Goal: Information Seeking & Learning: Understand process/instructions

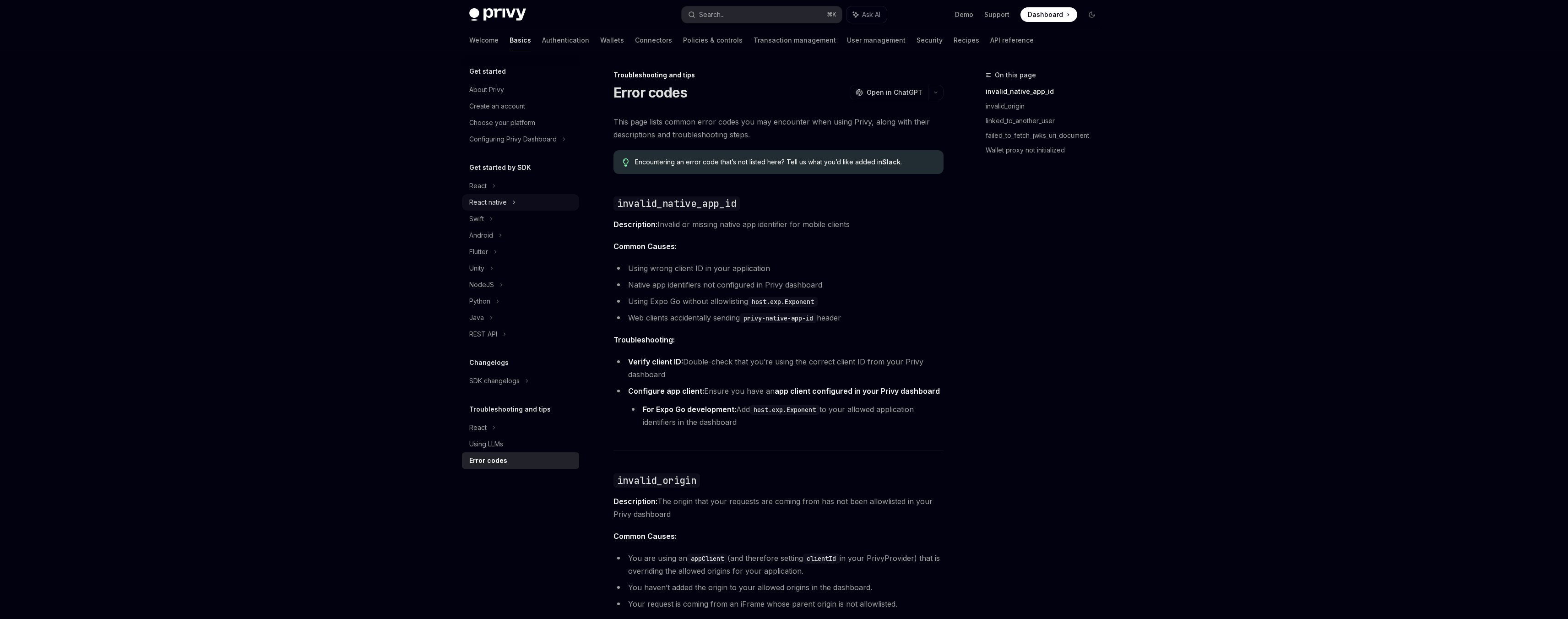
click at [487, 197] on div "React native" at bounding box center [488, 202] width 38 height 11
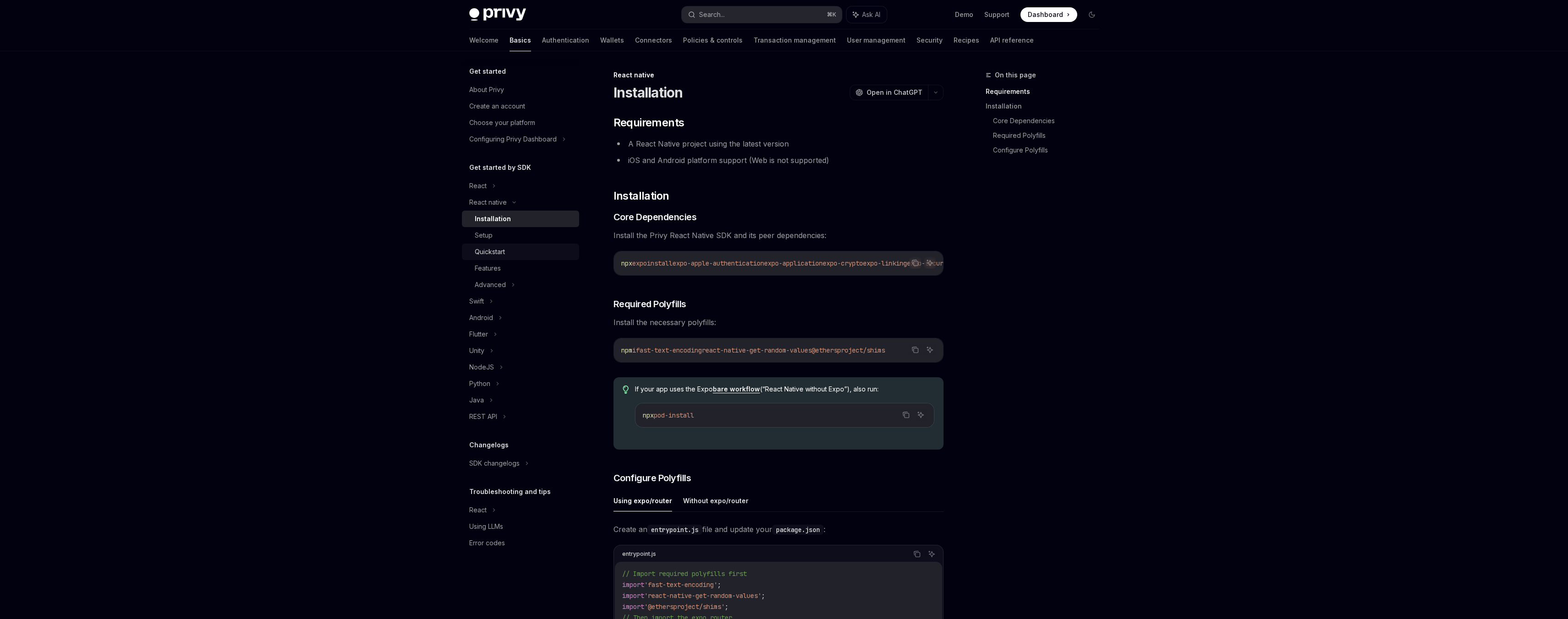
click at [514, 243] on link "Quickstart" at bounding box center [520, 251] width 117 height 16
type textarea "*"
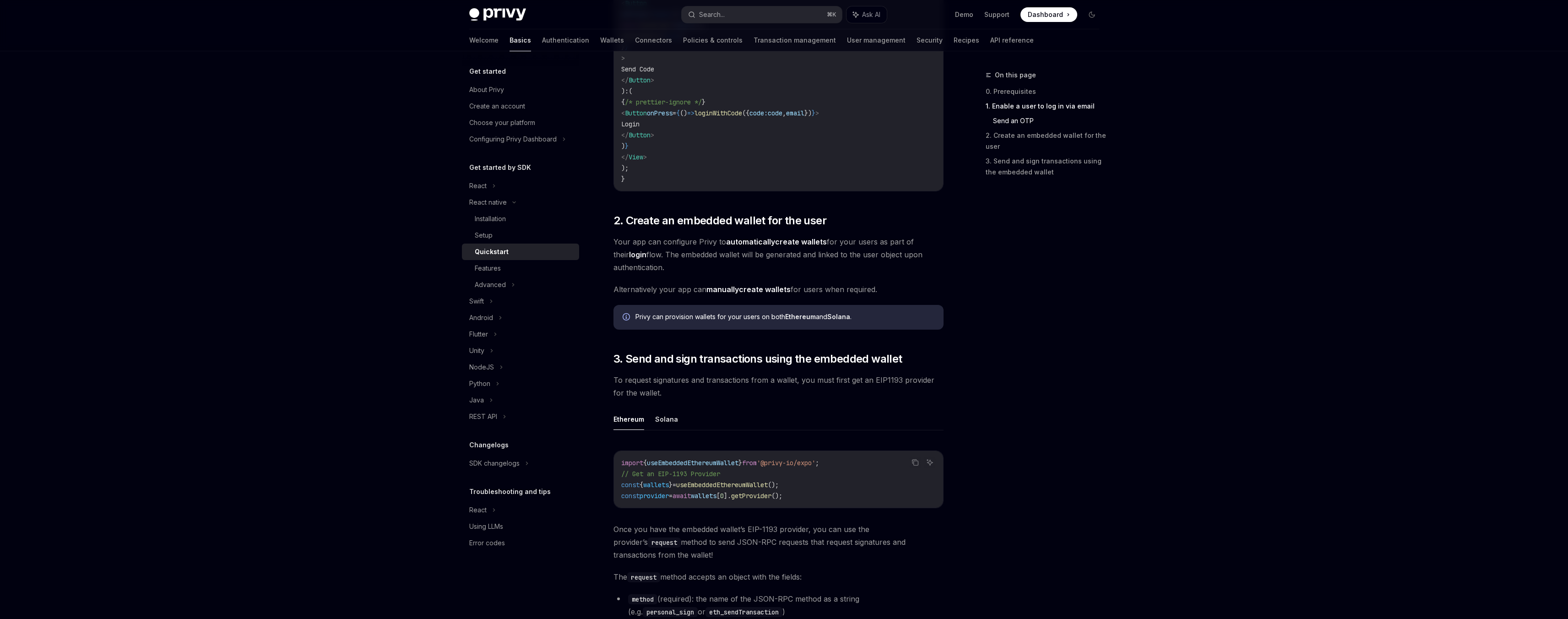
scroll to position [83, 0]
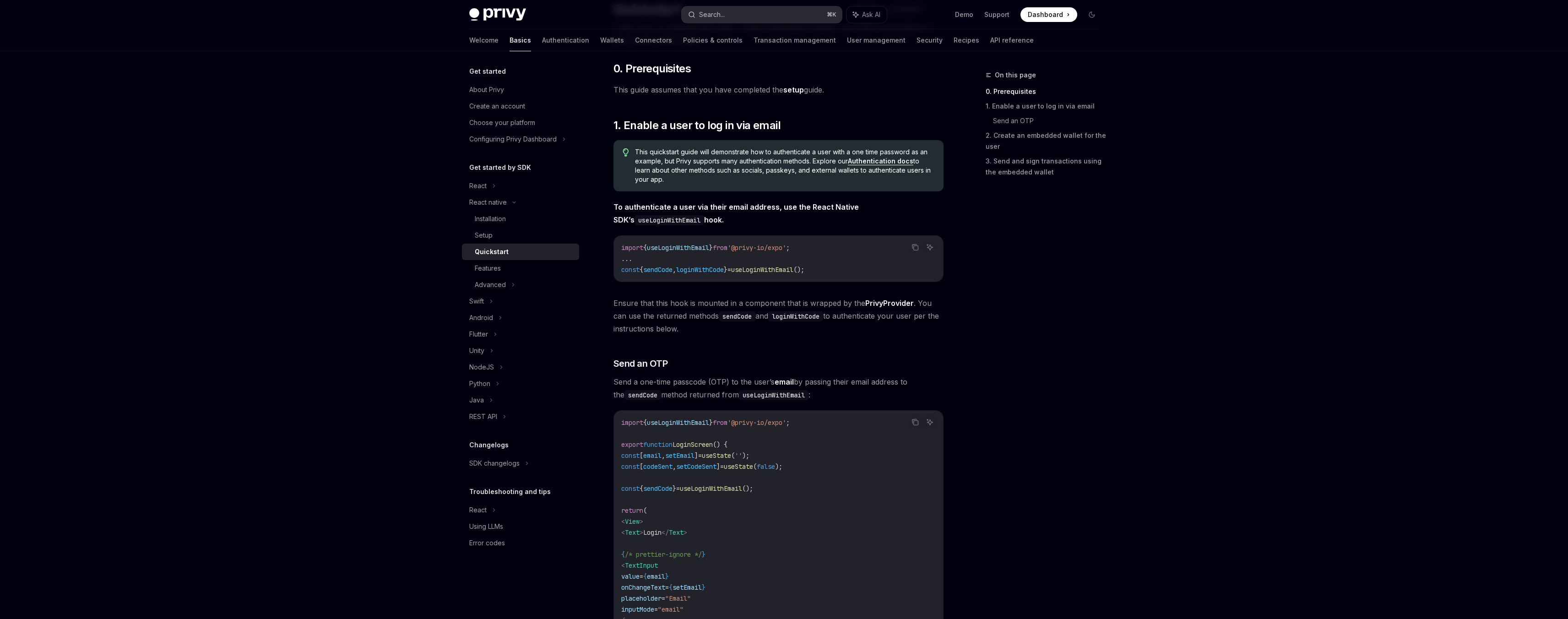
click at [734, 8] on button "Search... ⌘ K" at bounding box center [762, 14] width 160 height 16
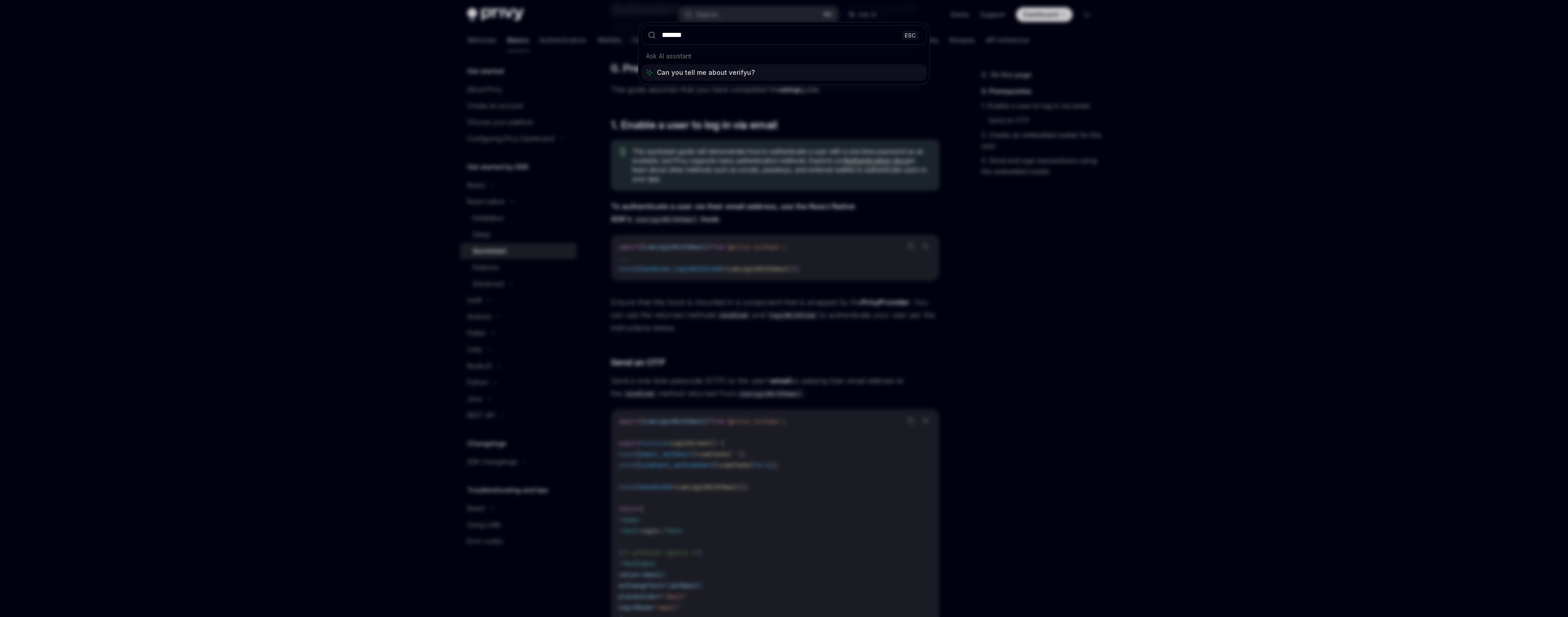
type input "******"
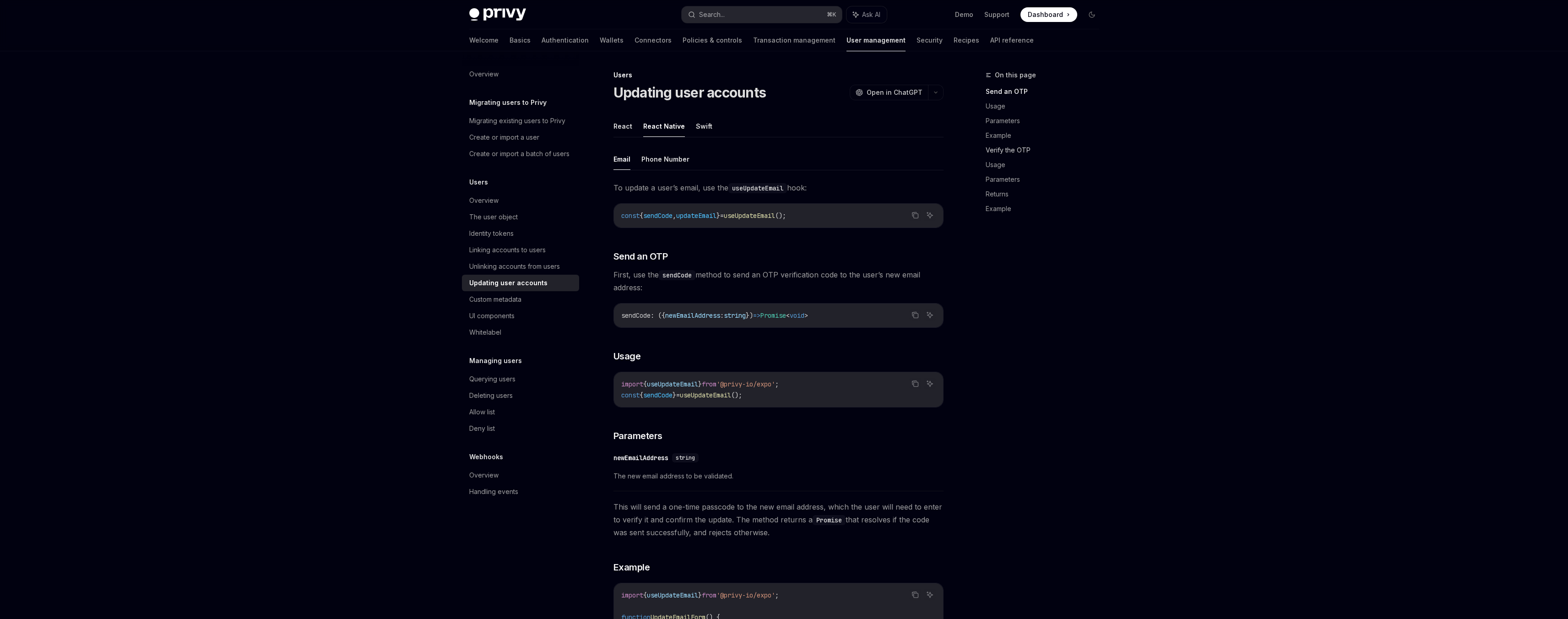
click at [1025, 144] on link "Verify the OTP" at bounding box center [1046, 150] width 121 height 15
click at [662, 159] on button "Phone Number" at bounding box center [665, 159] width 48 height 21
type textarea "*"
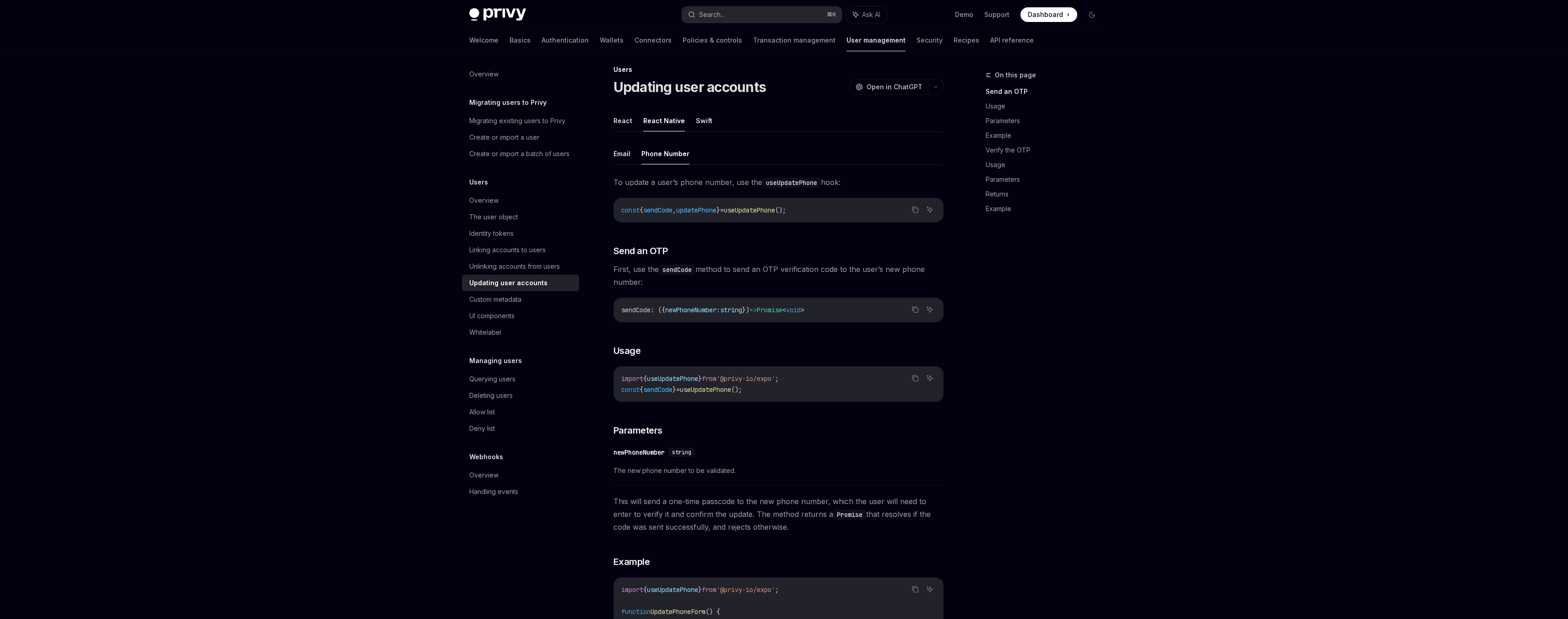
scroll to position [13, 0]
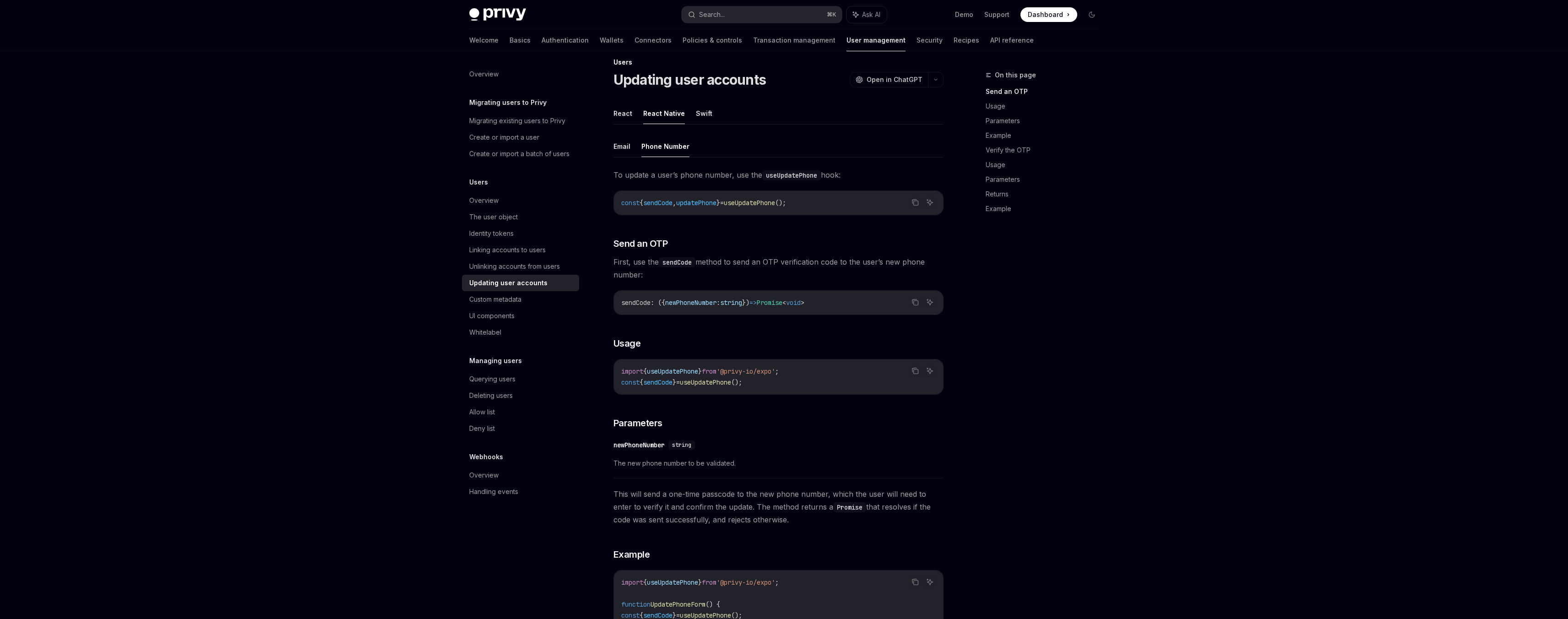
click at [707, 381] on span "useUpdatePhone" at bounding box center [705, 382] width 51 height 8
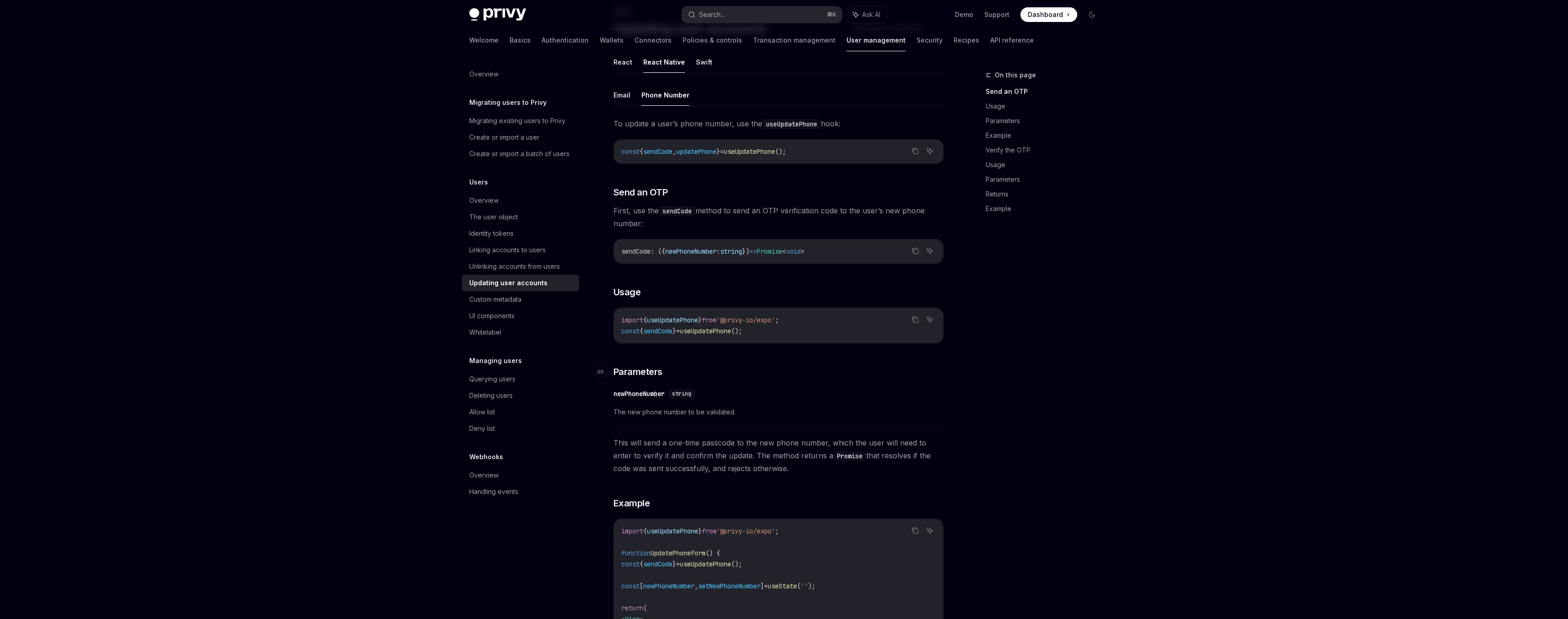
scroll to position [150, 0]
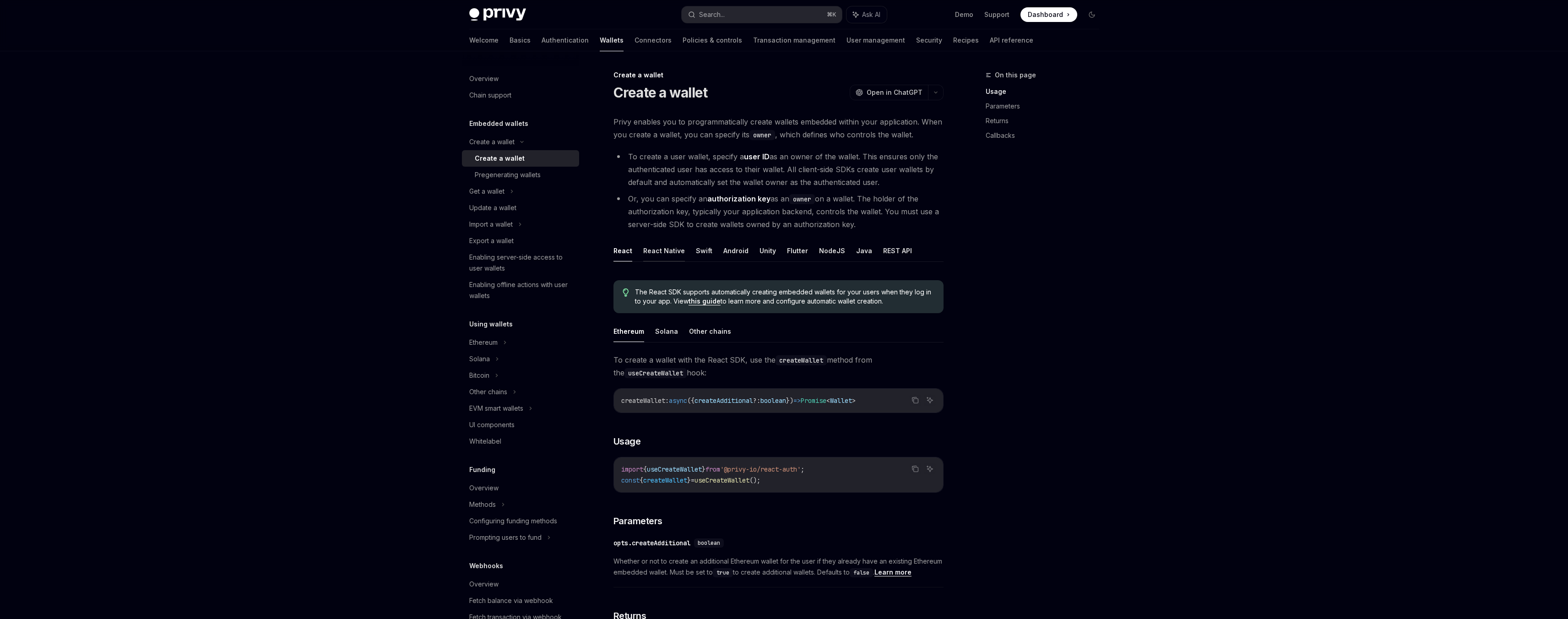
click at [664, 248] on button "React Native" at bounding box center [664, 250] width 42 height 21
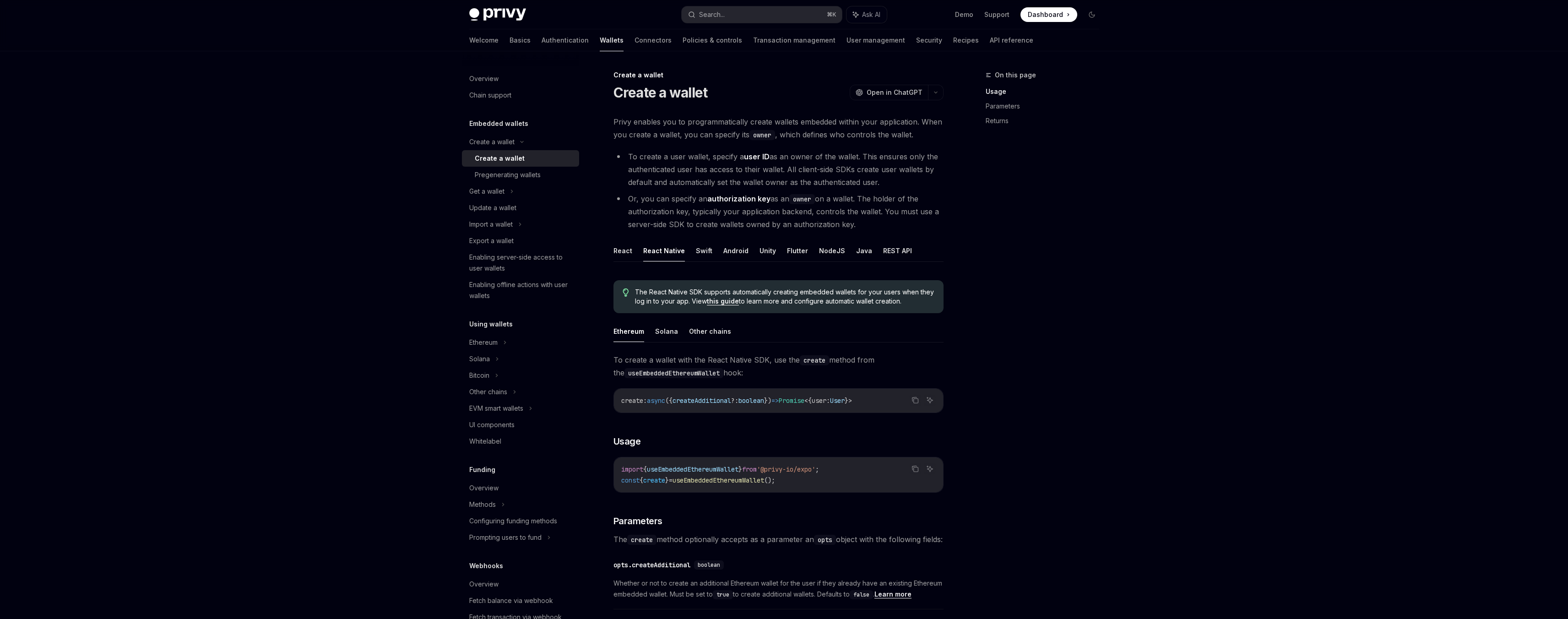
click at [742, 468] on span "}" at bounding box center [740, 469] width 4 height 8
drag, startPoint x: 690, startPoint y: 495, endPoint x: 698, endPoint y: 479, distance: 17.9
click at [690, 495] on div "To create a wallet with the React Native SDK, use the create method from the us…" at bounding box center [778, 525] width 330 height 344
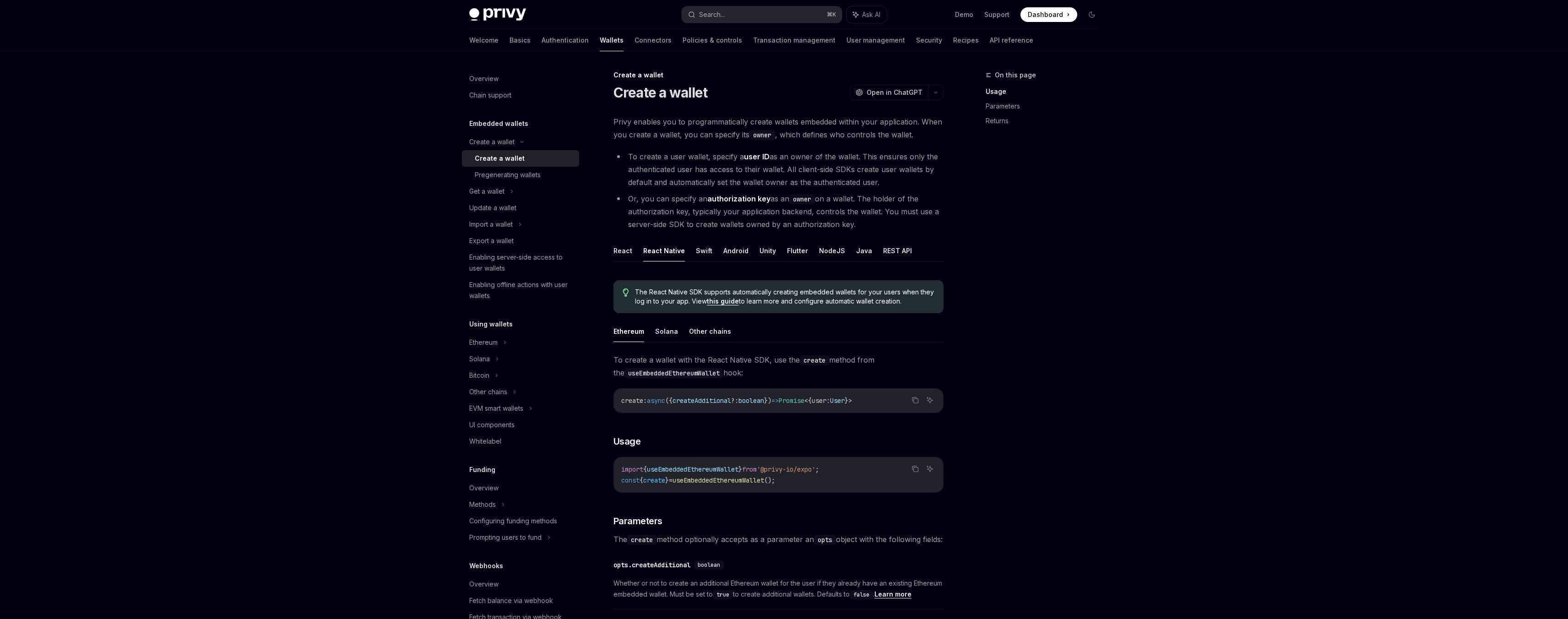
click at [711, 466] on span "useEmbeddedEthereumWallet" at bounding box center [693, 469] width 92 height 8
click at [705, 468] on span "useEmbeddedEthereumWallet" at bounding box center [693, 469] width 92 height 8
copy span "useEmbeddedEthereumWallet"
click at [688, 486] on div "import { useEmbeddedEthereumWallet } from '@privy-io/expo' ; const { create } =…" at bounding box center [778, 474] width 329 height 34
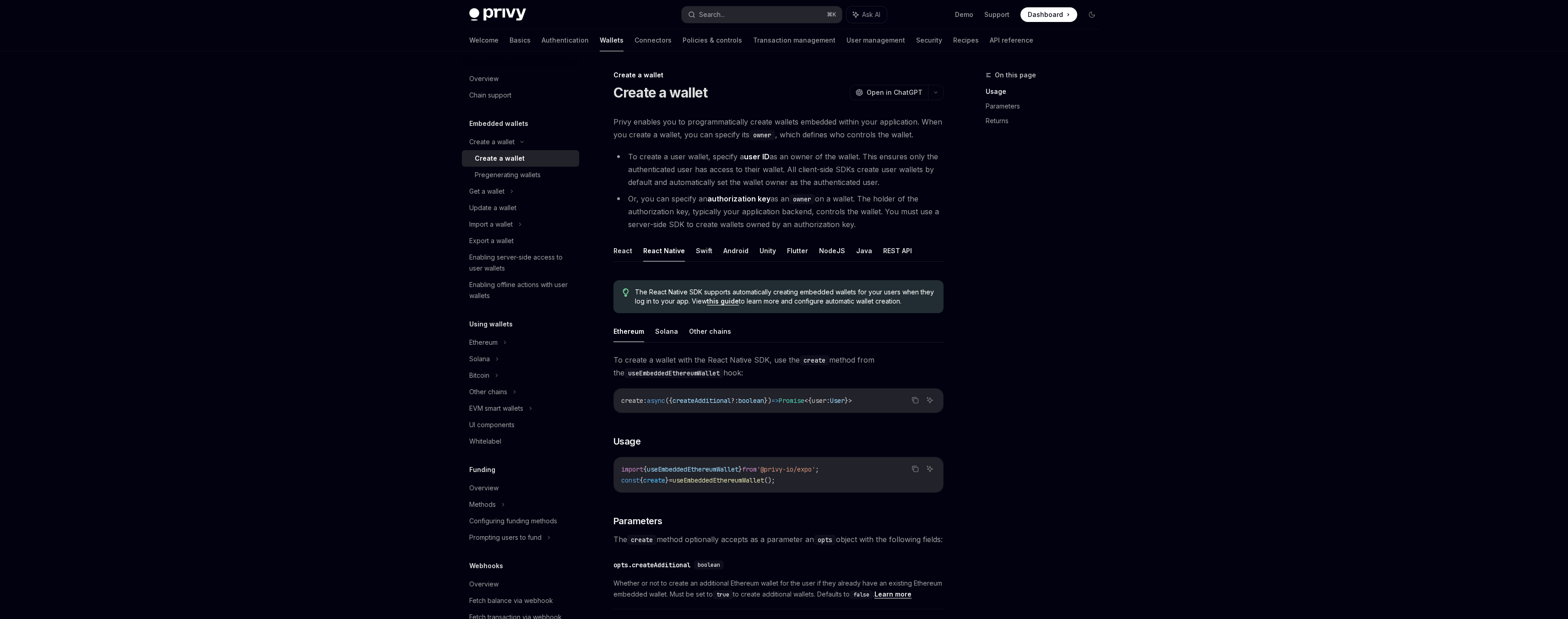
click at [691, 480] on span "useEmbeddedEthereumWallet" at bounding box center [718, 480] width 92 height 8
copy code "const { create } = useEmbeddedEthereumWallet ();"
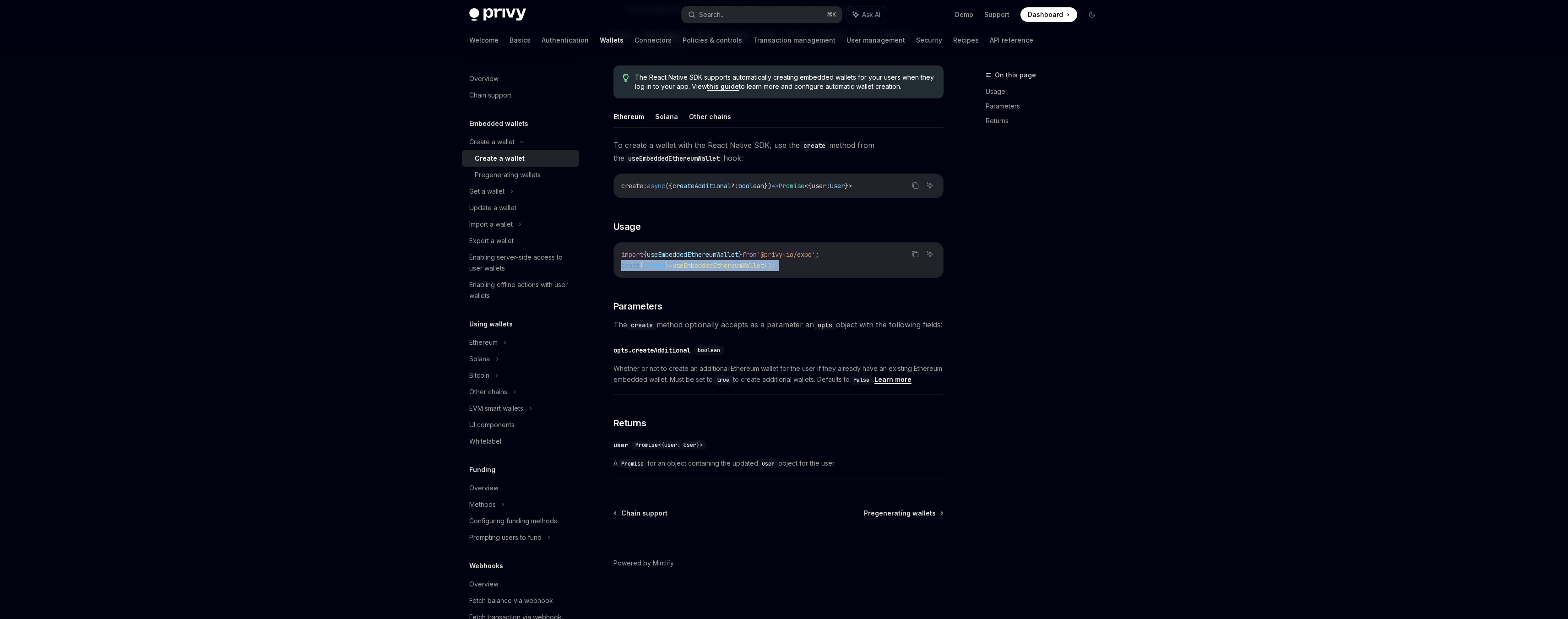
scroll to position [228, 0]
click at [836, 320] on code "opts" at bounding box center [825, 324] width 22 height 10
click at [1529, 27] on div at bounding box center [784, 25] width 1568 height 51
click at [509, 174] on div "Pregenerating wallets" at bounding box center [507, 174] width 66 height 11
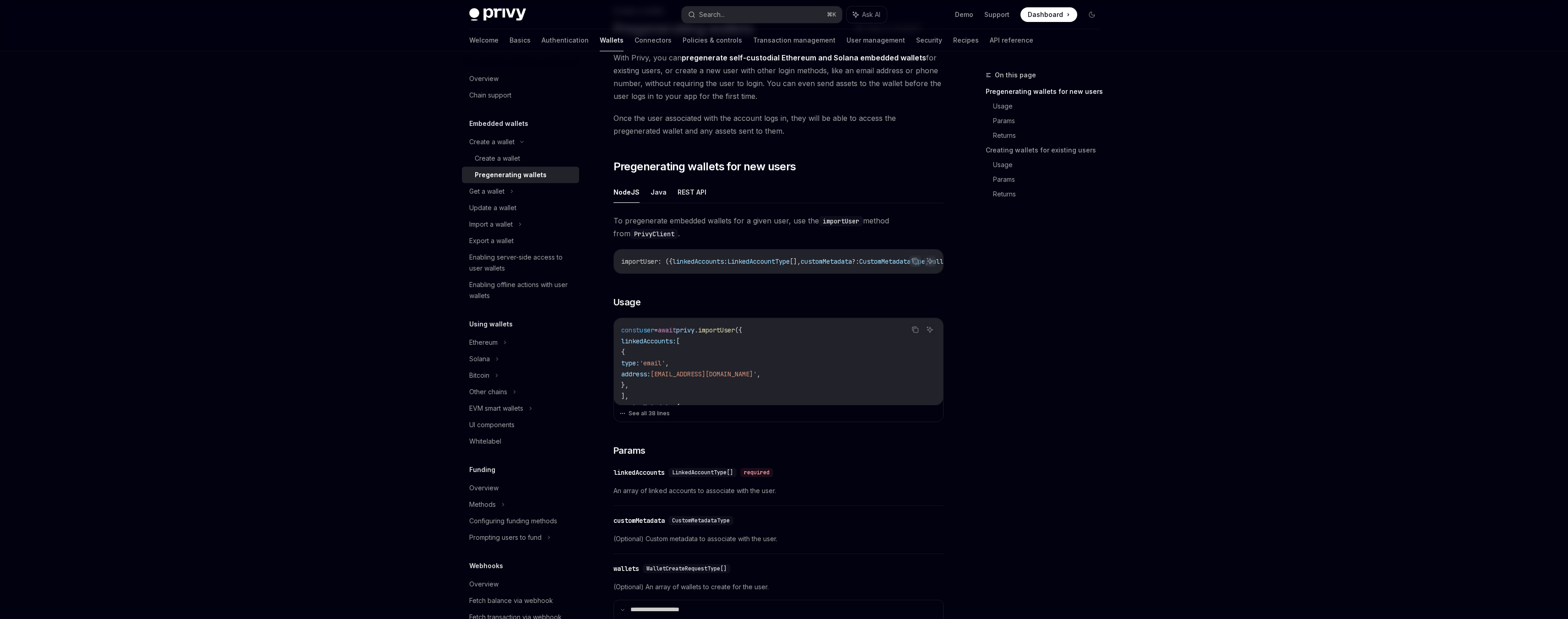
scroll to position [64, 0]
click at [513, 160] on div "Create a wallet" at bounding box center [498, 158] width 46 height 11
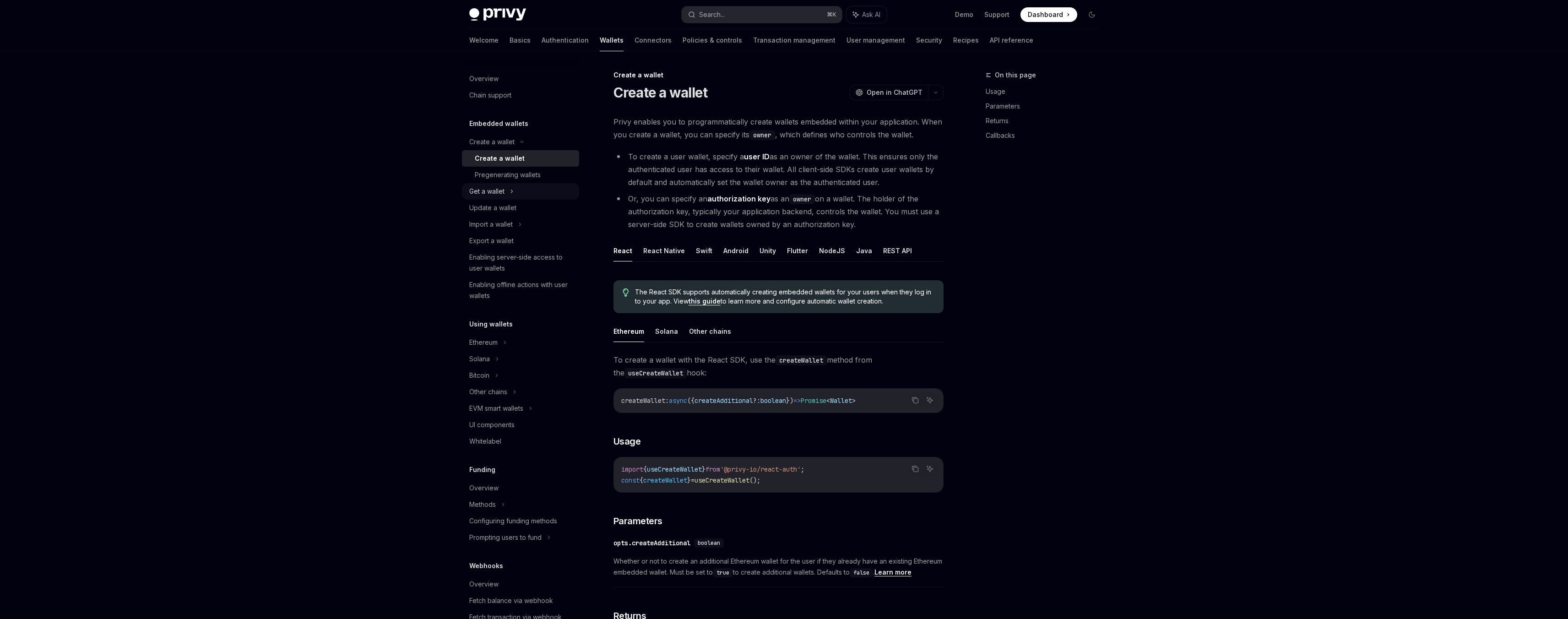
type textarea "*"
